Goal: Submit feedback/report problem: Submit feedback/report problem

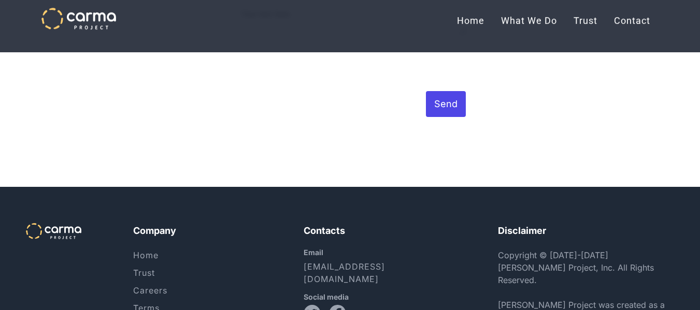
scroll to position [3193, 0]
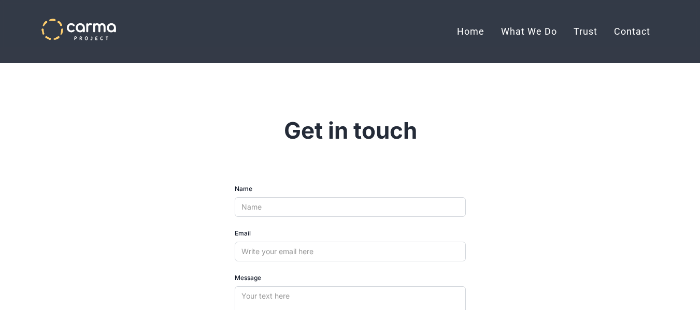
scroll to position [2858, 0]
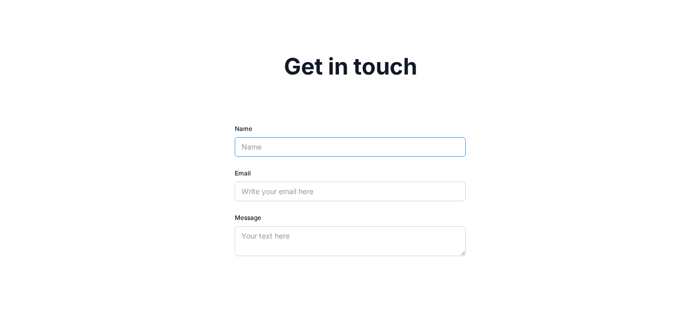
click at [313, 137] on input "Name" at bounding box center [350, 147] width 231 height 20
type input "ASHISH"
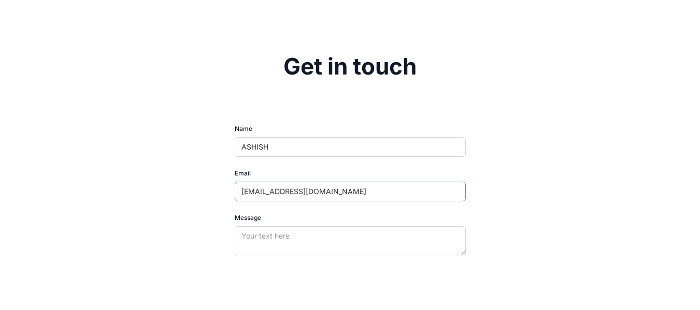
type input "[EMAIL_ADDRESS][DOMAIN_NAME]"
paste textarea "Hello, Accurate Background, Inc. is a background screening company, and we woul…"
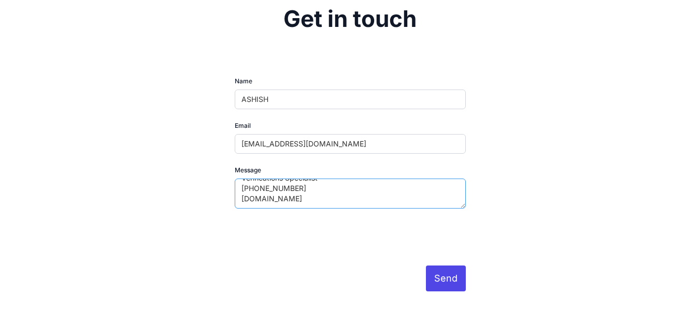
scroll to position [2962, 0]
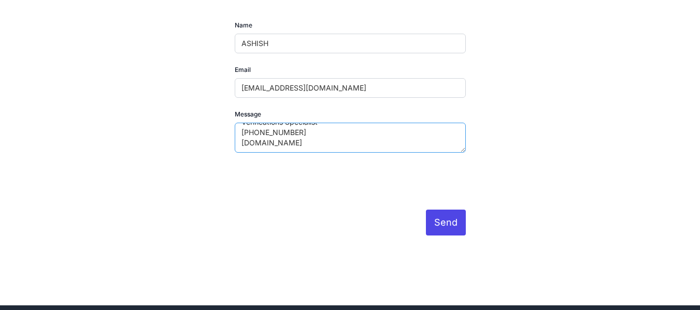
type textarea "Hello, Accurate Background, Inc. is a background screening company, and we woul…"
click at [448, 210] on input "Send" at bounding box center [446, 223] width 40 height 26
type input "Please wait..."
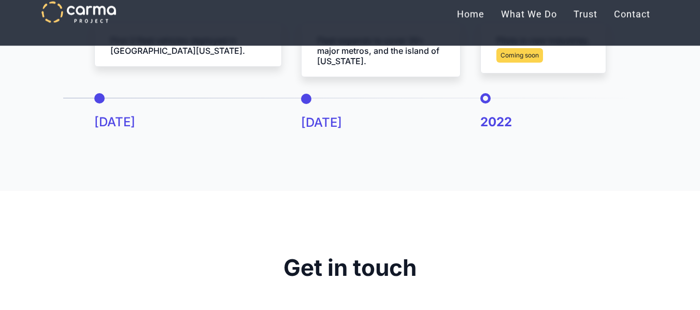
scroll to position [2799, 0]
